Goal: Navigation & Orientation: Understand site structure

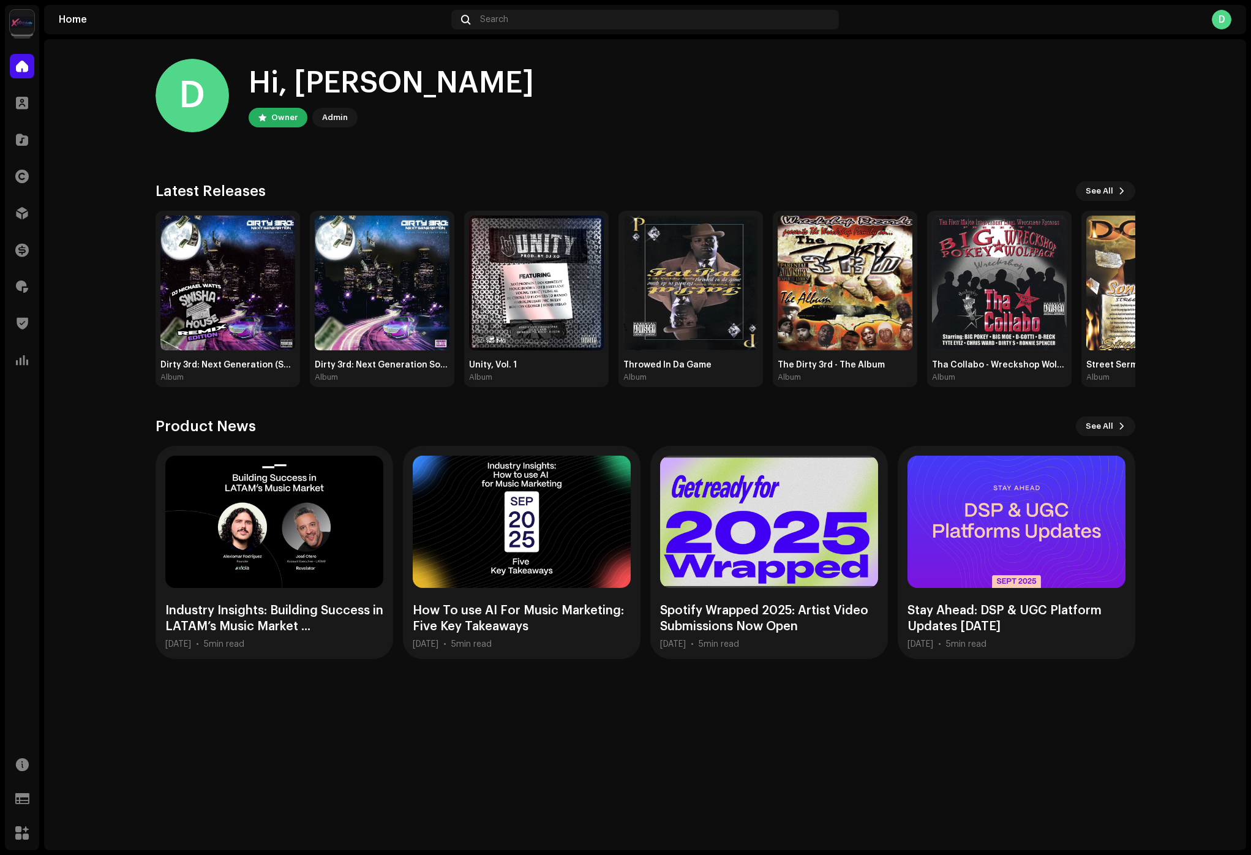
click at [12, 19] on img at bounding box center [22, 22] width 24 height 24
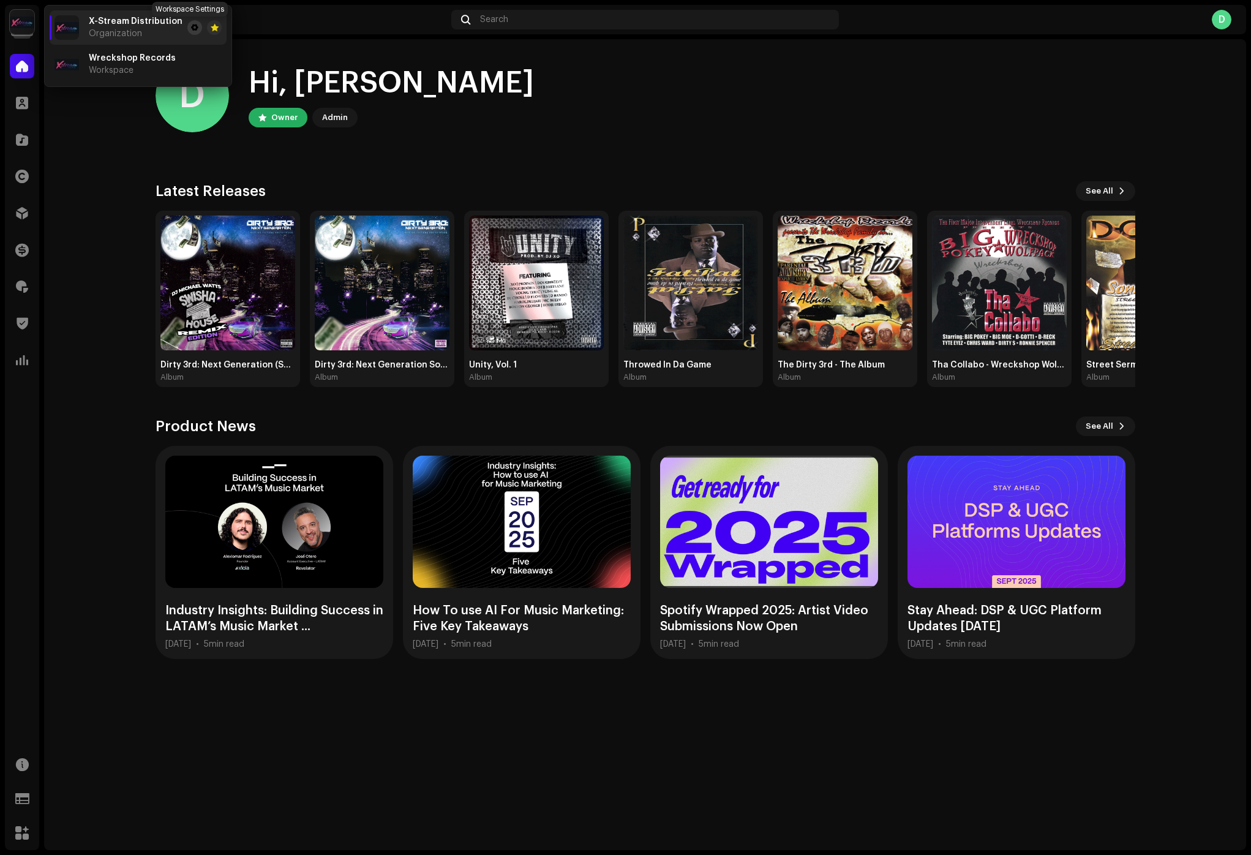
click at [191, 26] on span at bounding box center [194, 28] width 7 height 10
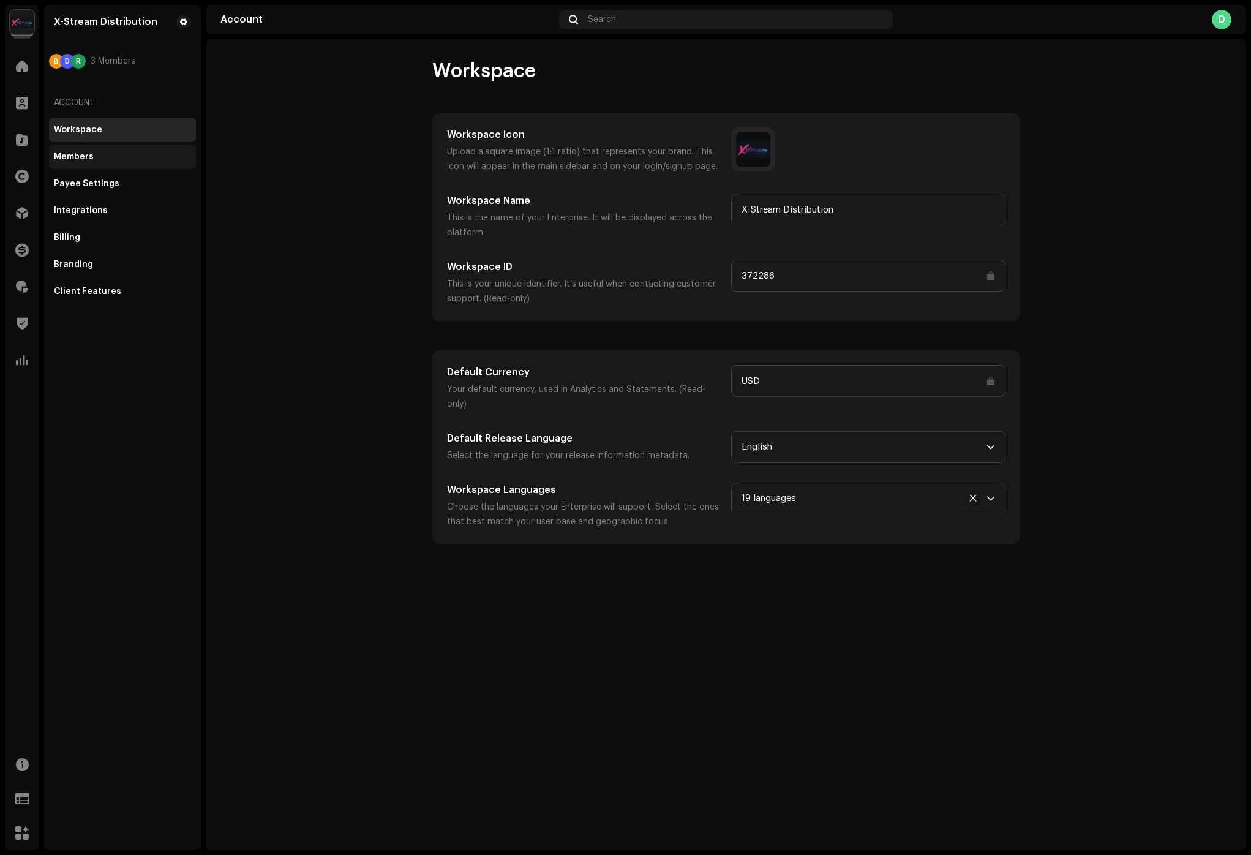
click at [107, 146] on div "Members" at bounding box center [122, 157] width 147 height 24
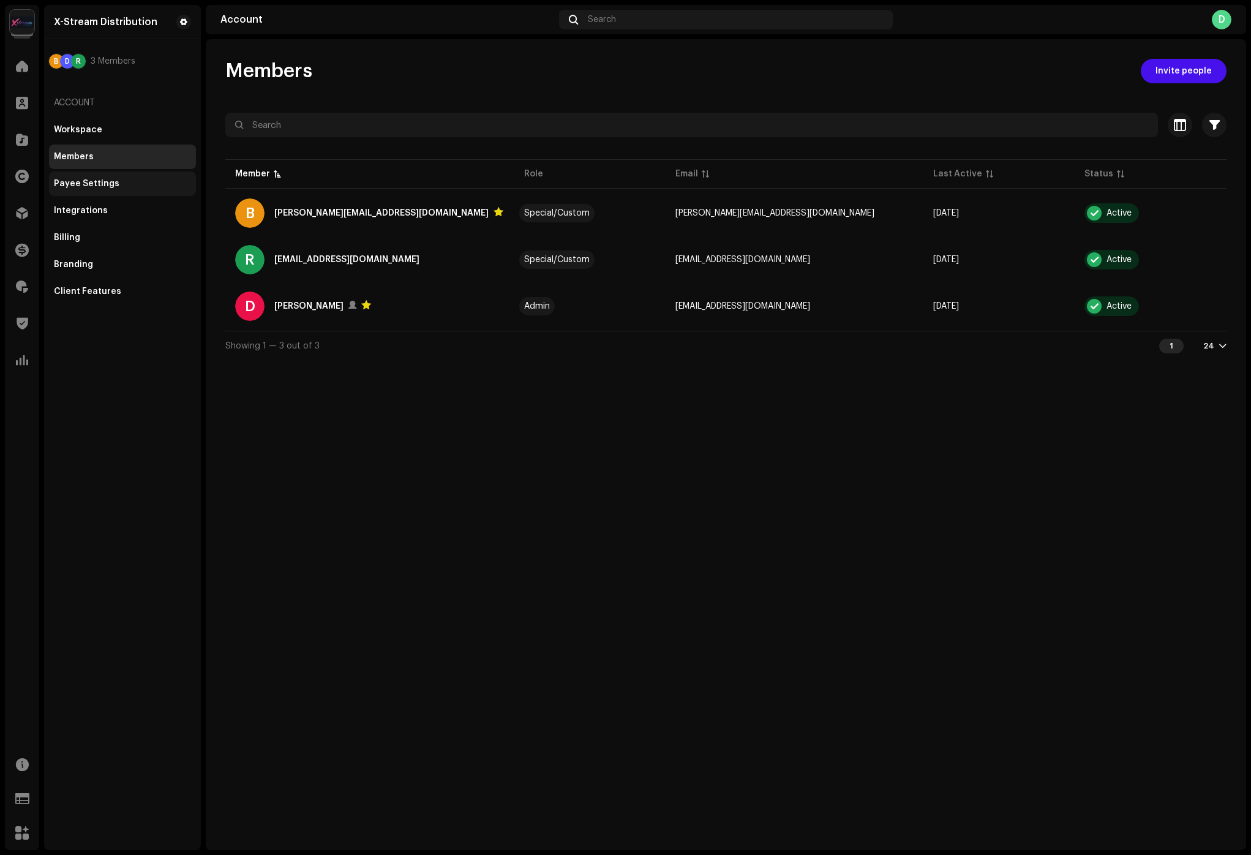
click at [97, 176] on div "Payee Settings" at bounding box center [122, 183] width 147 height 24
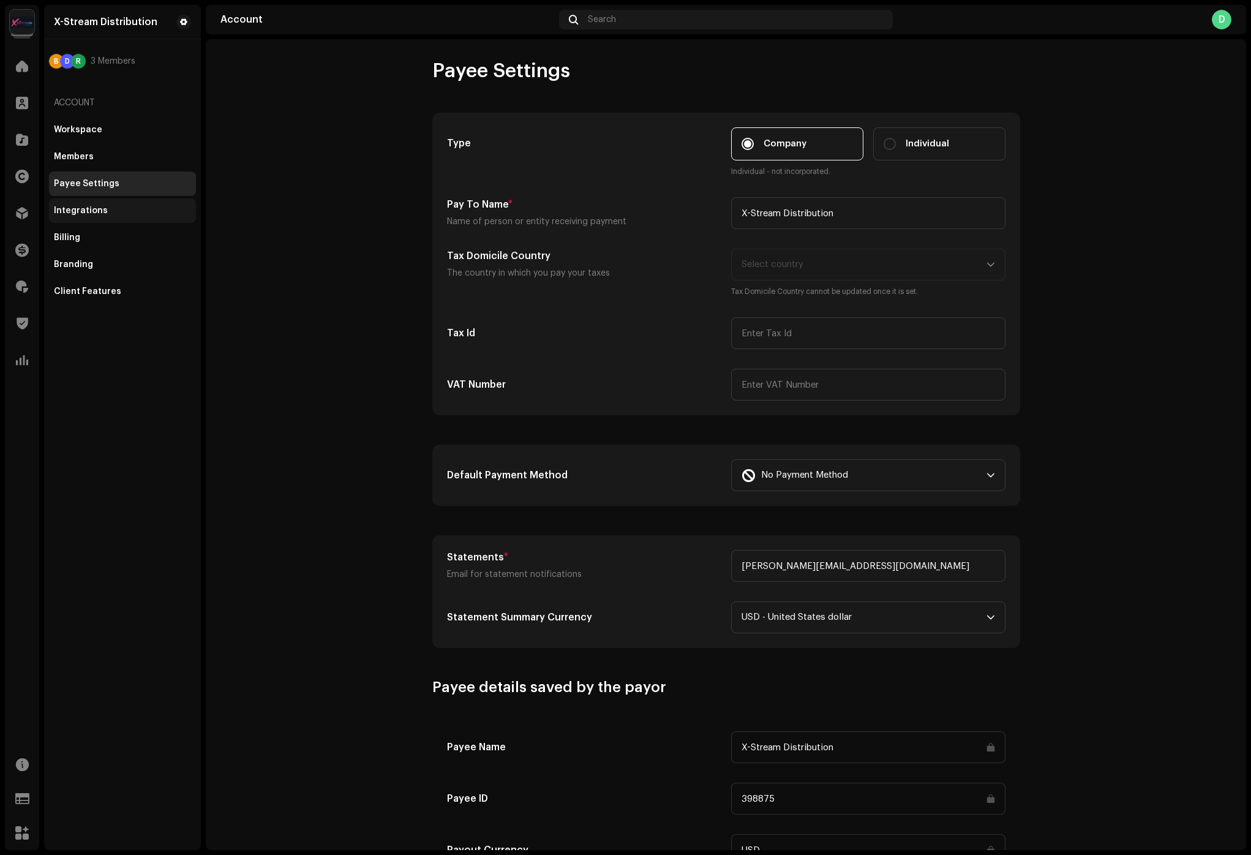
click at [175, 219] on div "Integrations" at bounding box center [122, 210] width 147 height 24
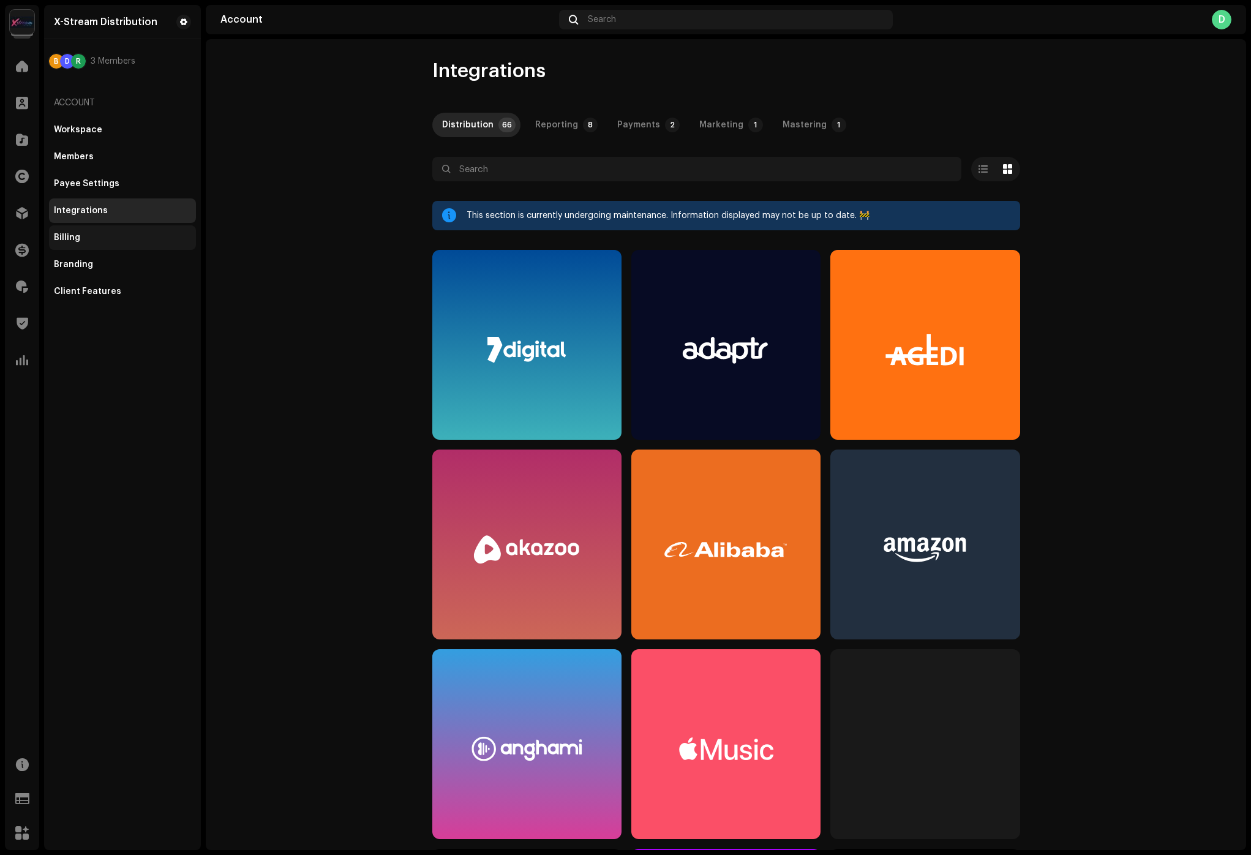
click at [159, 238] on div "Billing" at bounding box center [122, 238] width 137 height 10
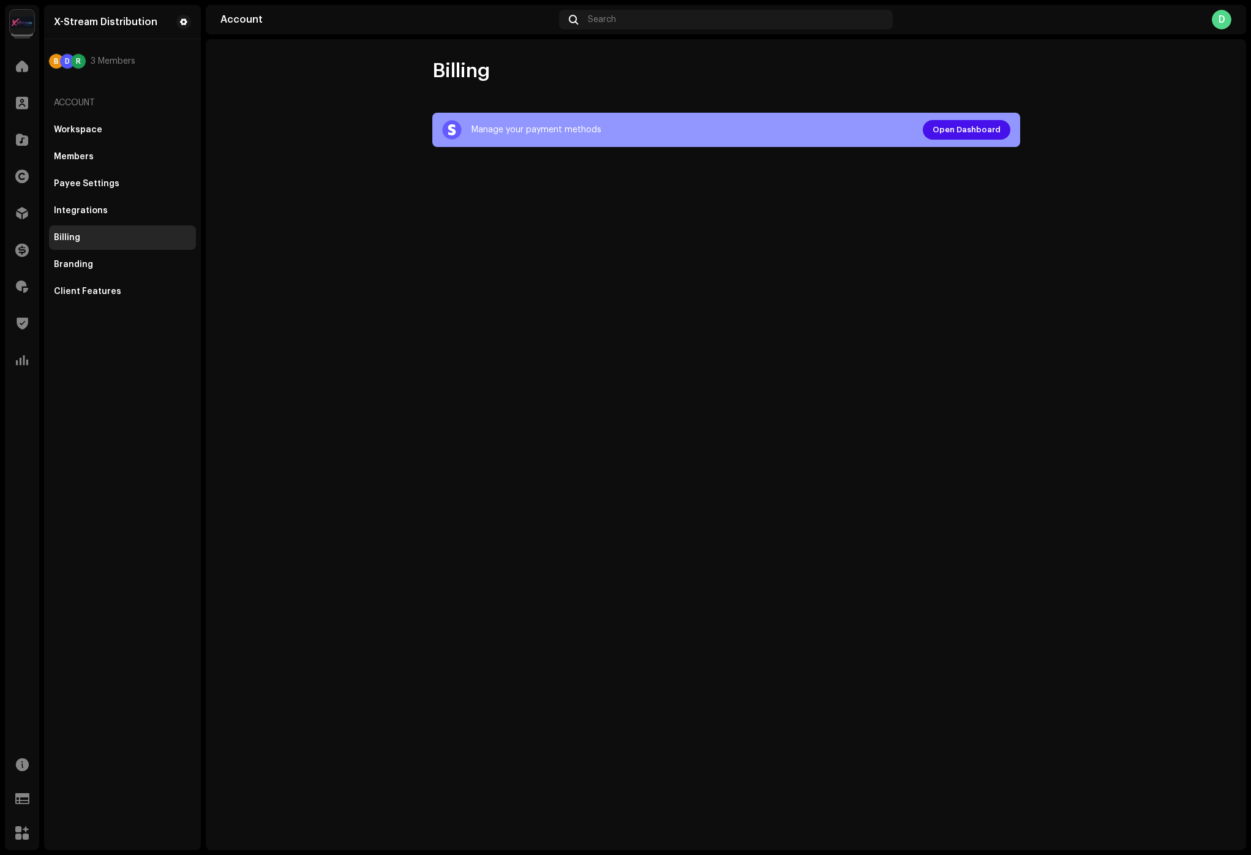
click at [152, 246] on div "Billing" at bounding box center [122, 237] width 147 height 24
click at [151, 252] on div "Branding" at bounding box center [122, 264] width 147 height 24
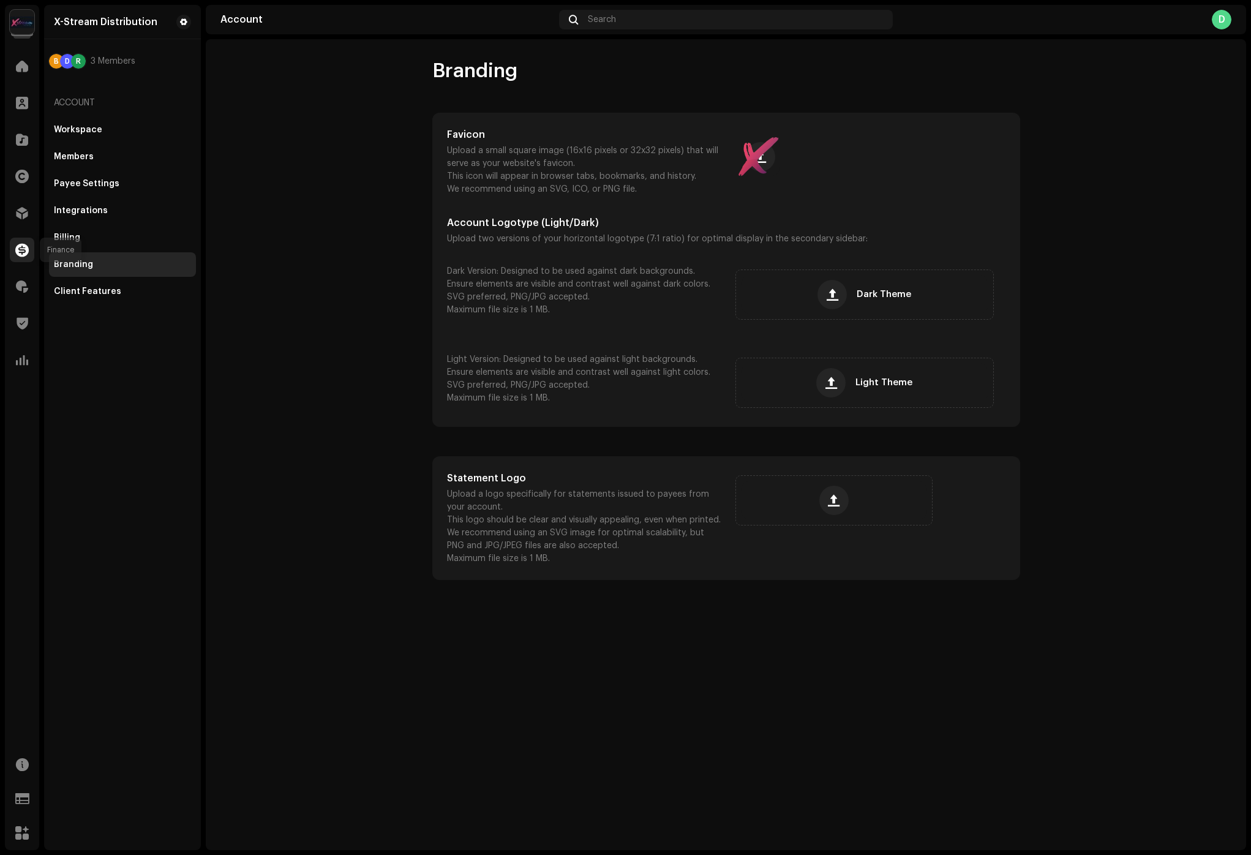
click at [20, 255] on span at bounding box center [21, 250] width 13 height 10
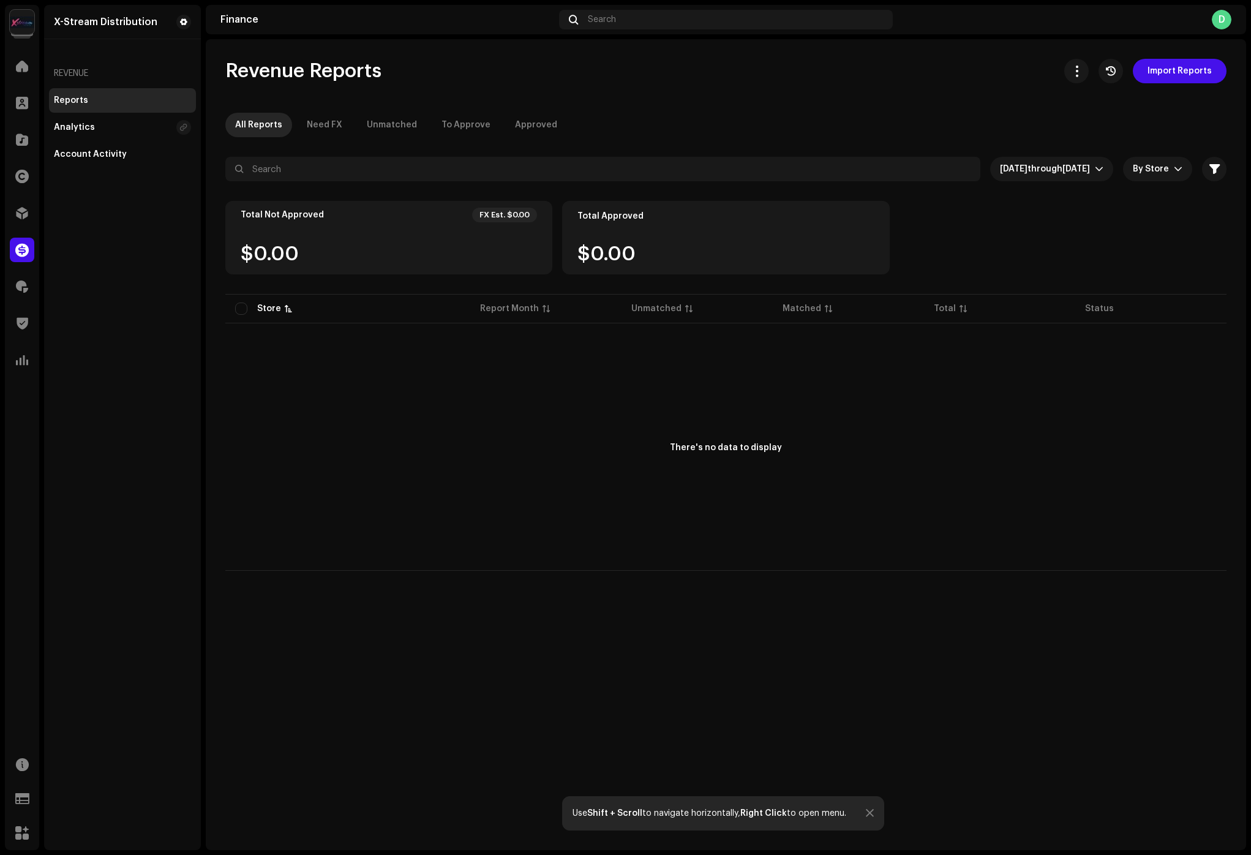
click at [24, 126] on div "Catalog" at bounding box center [22, 139] width 34 height 34
click at [24, 127] on div at bounding box center [22, 139] width 24 height 24
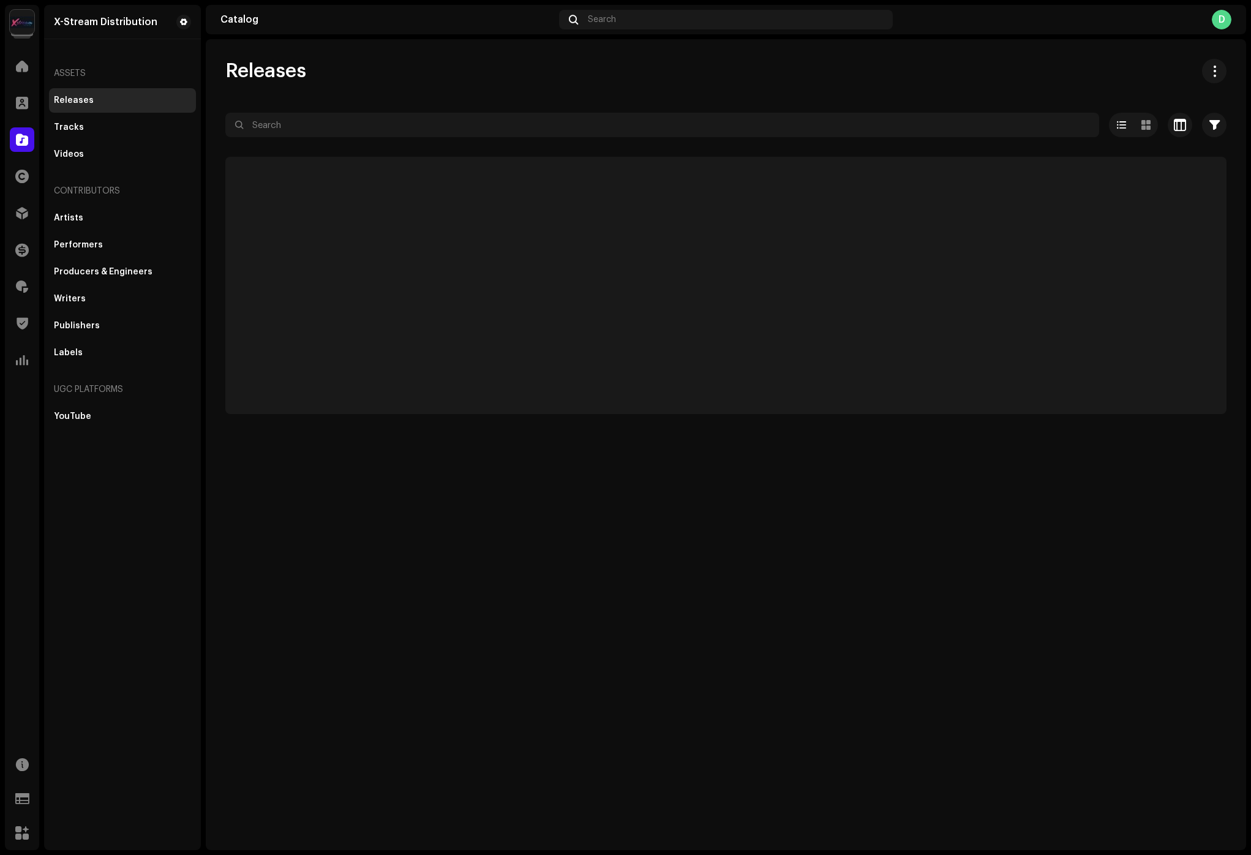
click at [24, 132] on div at bounding box center [22, 139] width 24 height 24
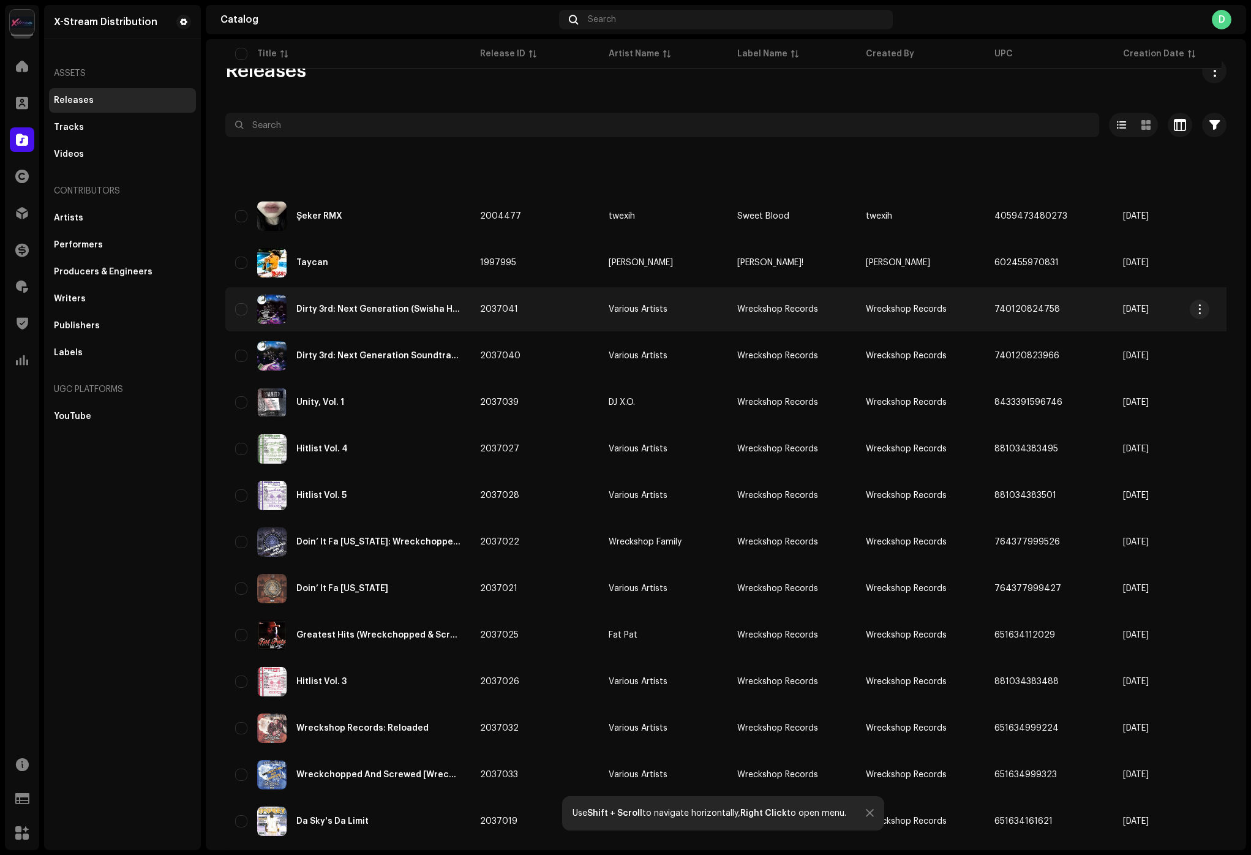
scroll to position [203, 0]
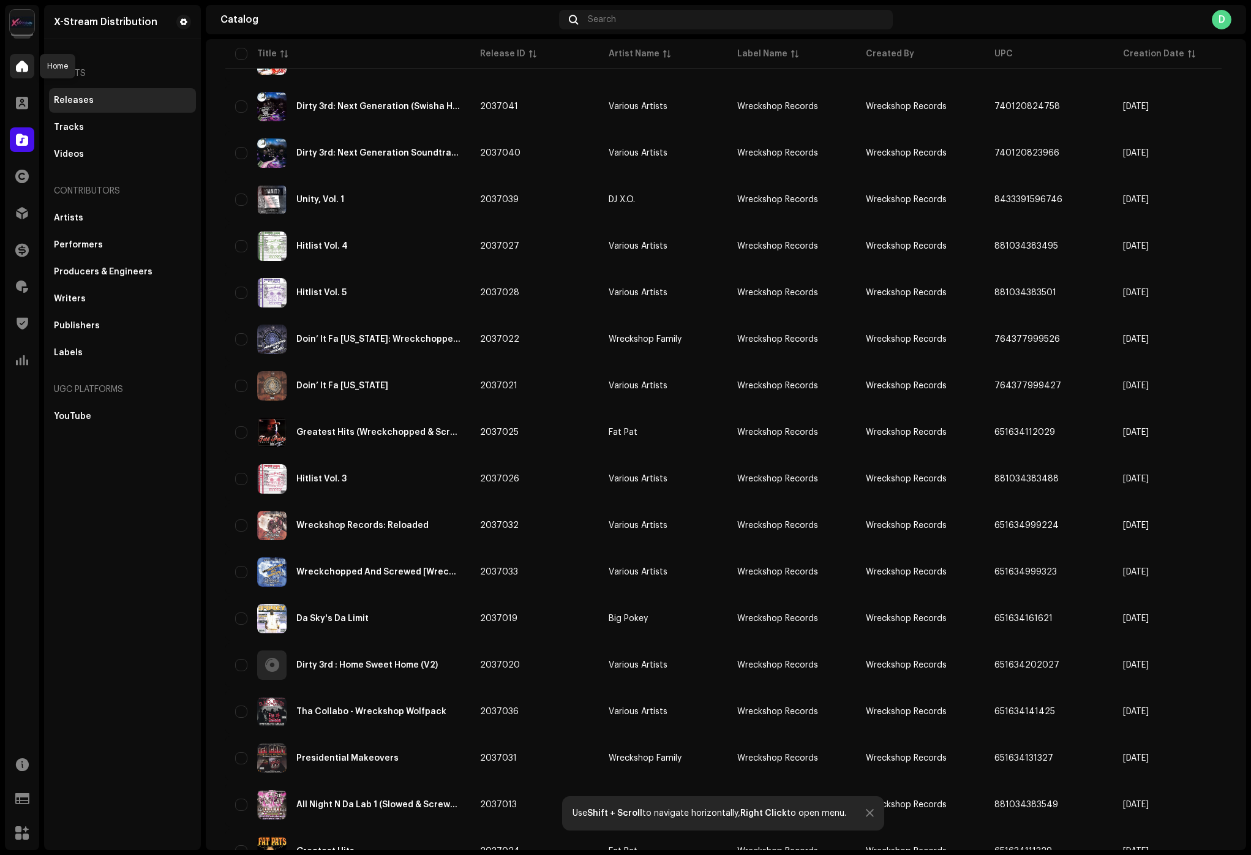
click at [26, 67] on span at bounding box center [22, 66] width 12 height 10
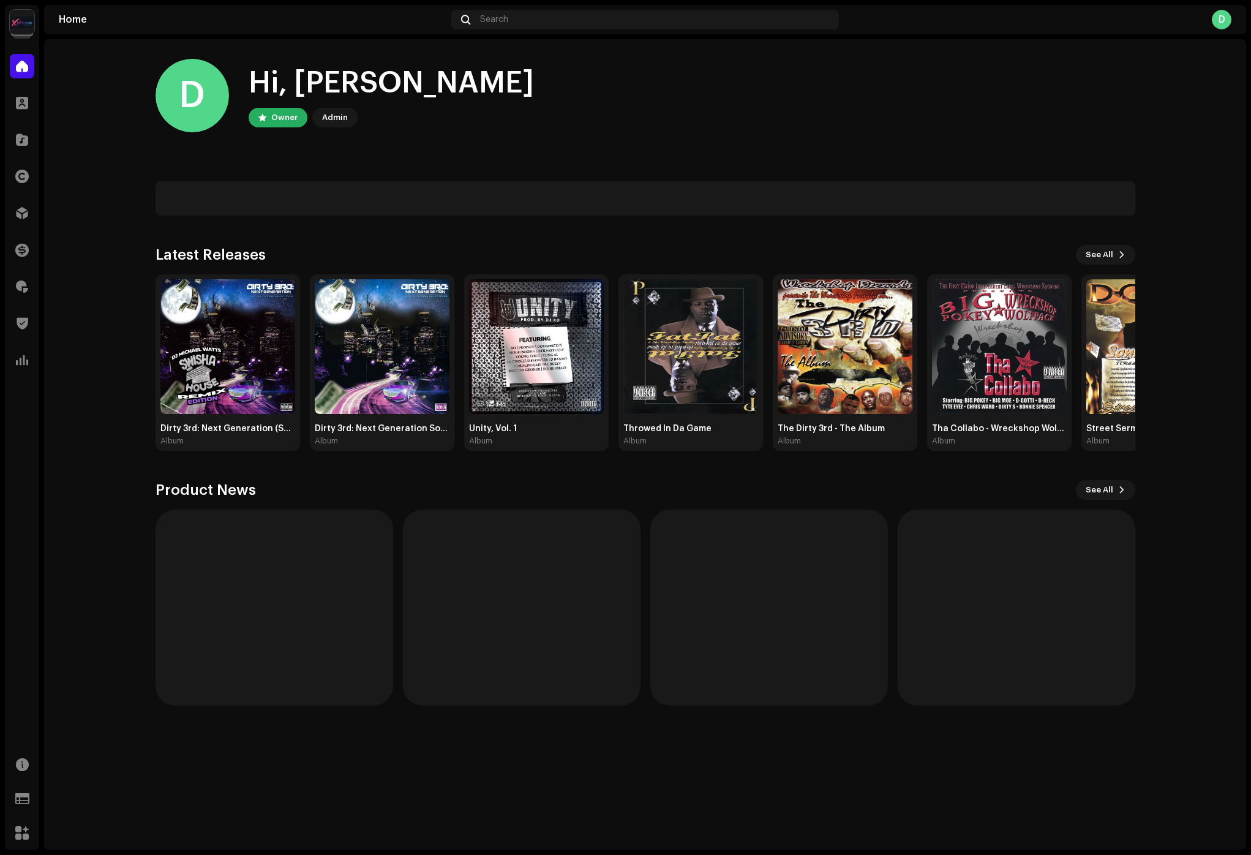
click at [28, 39] on div "X-Stream Distribution Home Clients Catalog Rights Distribution Finance Royaltie…" at bounding box center [22, 427] width 34 height 845
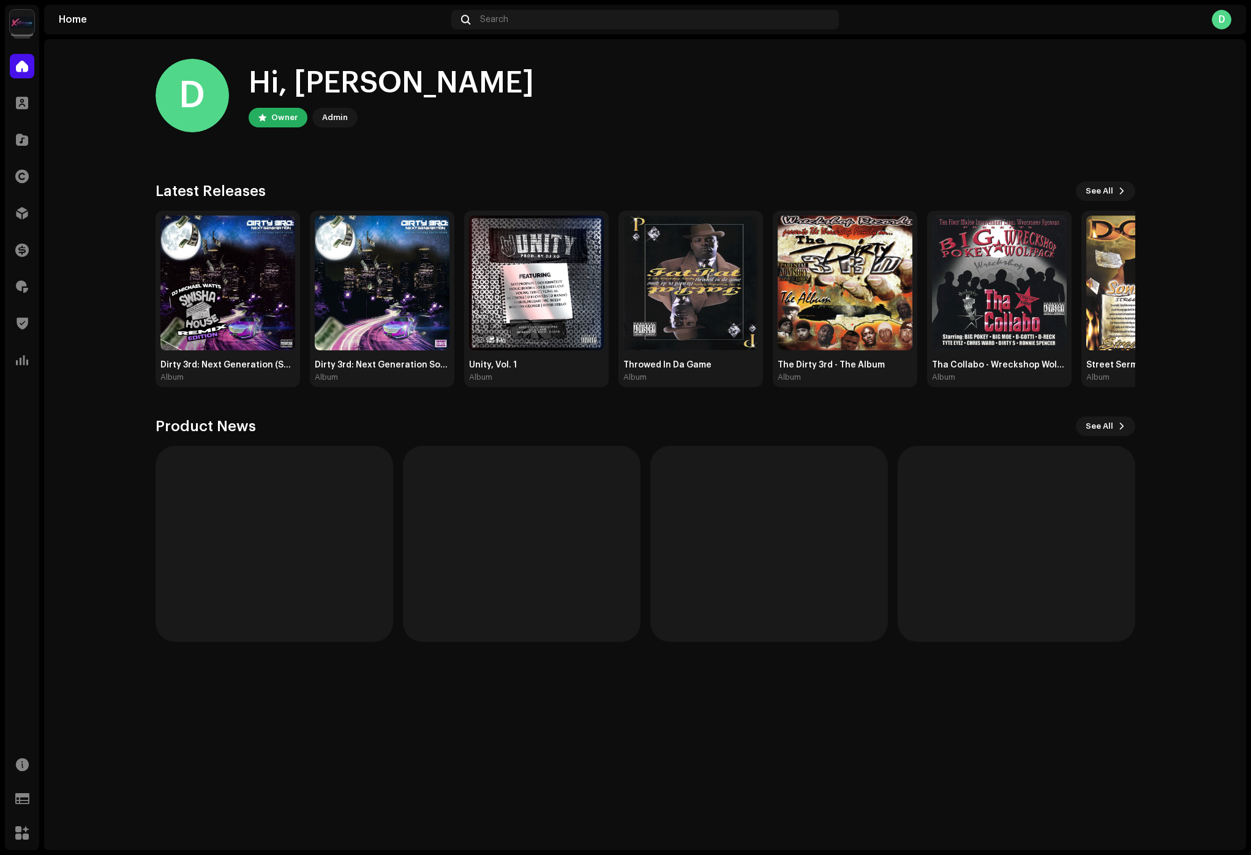
click at [28, 29] on img at bounding box center [22, 22] width 24 height 24
